Goal: Transaction & Acquisition: Subscribe to service/newsletter

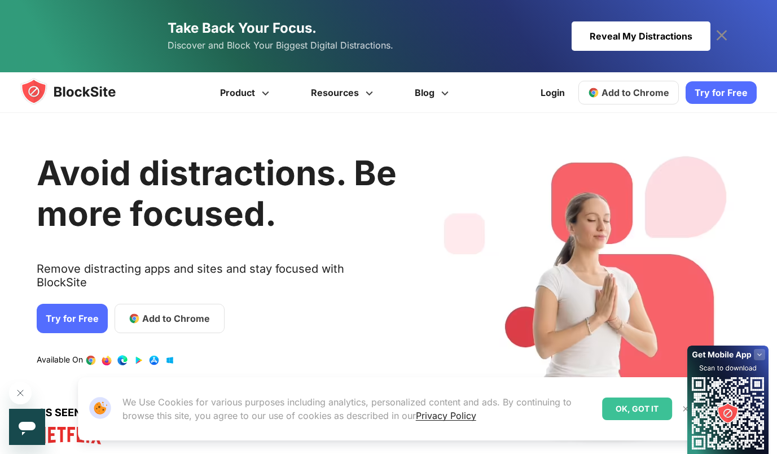
click at [119, 279] on text "Remove distracting apps and sites and stay focused with BlockSite" at bounding box center [217, 280] width 360 height 36
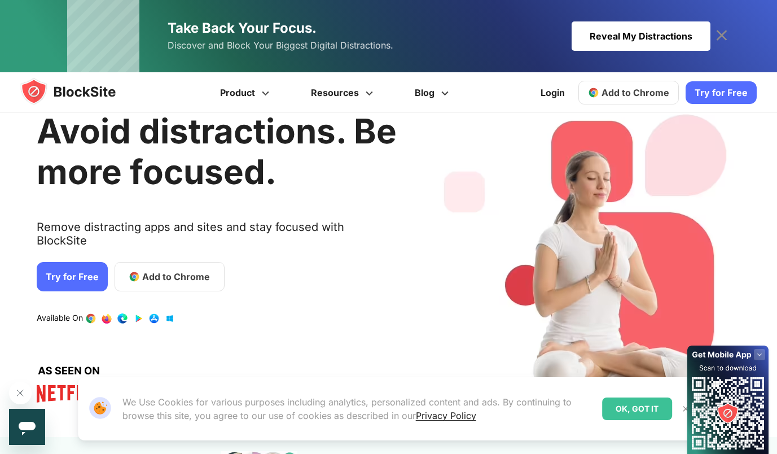
scroll to position [38, 0]
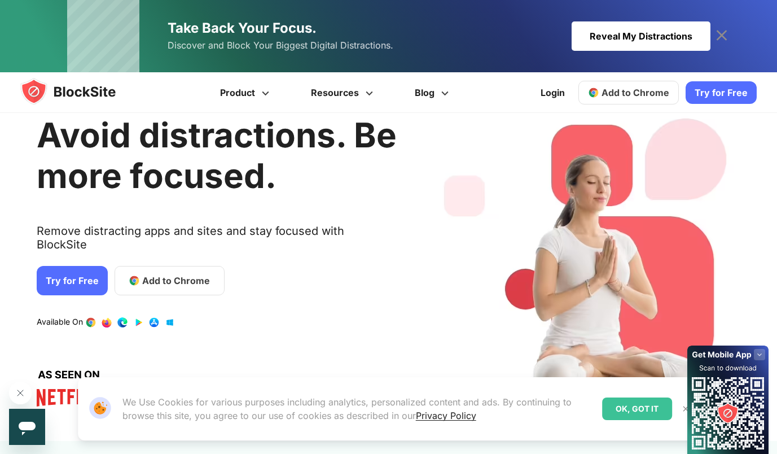
click at [723, 101] on link "Try for Free" at bounding box center [721, 92] width 71 height 23
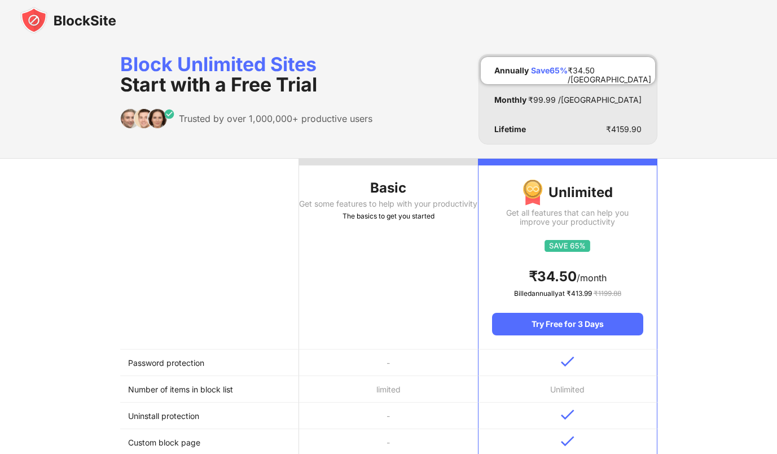
click at [99, 26] on img at bounding box center [68, 20] width 96 height 27
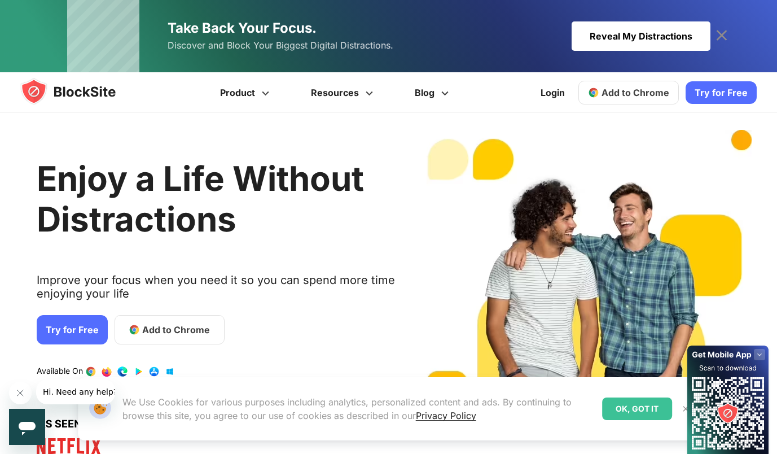
click at [654, 36] on div "Reveal My Distractions" at bounding box center [641, 35] width 139 height 29
